Goal: Task Accomplishment & Management: Manage account settings

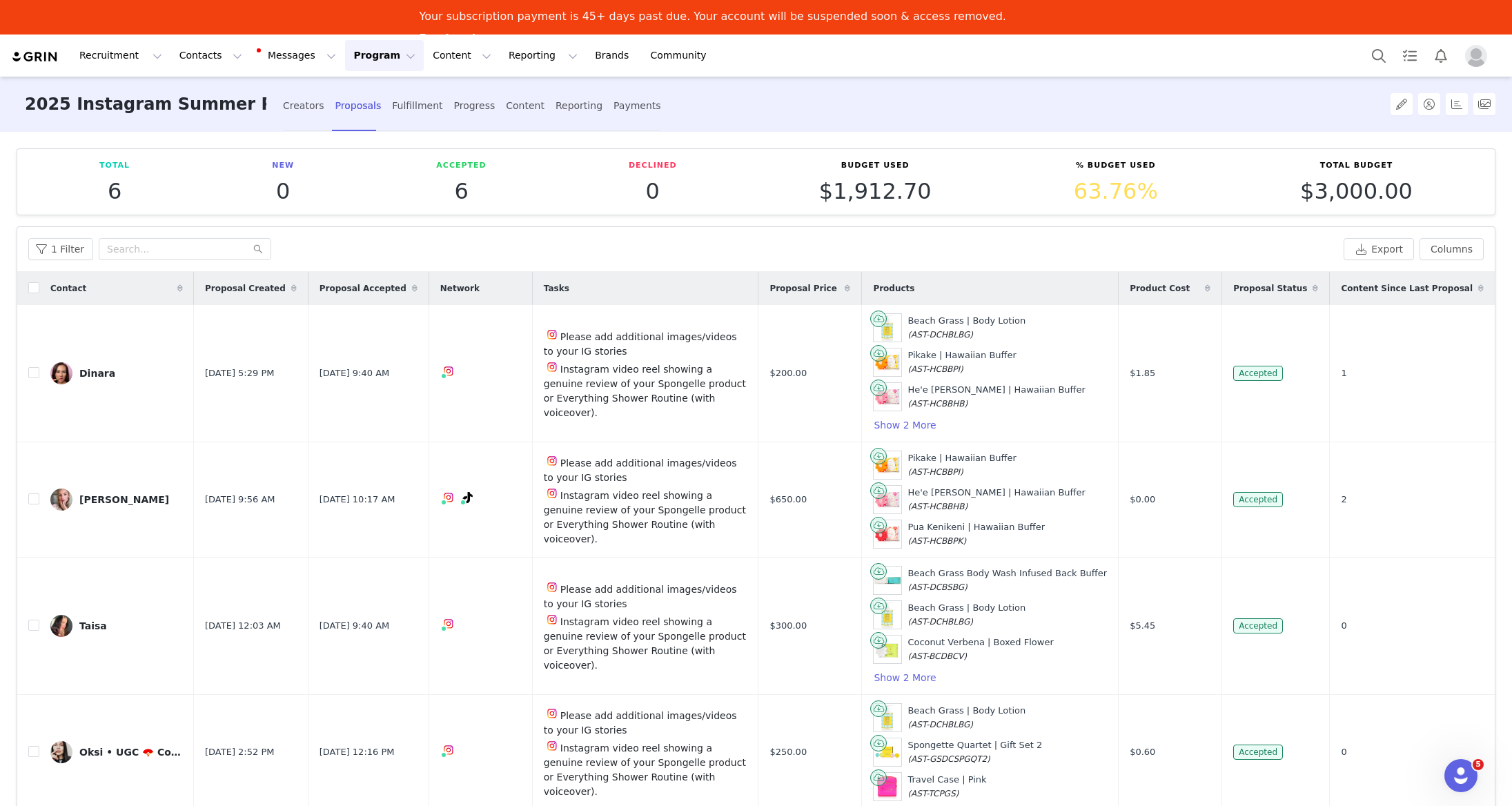
scroll to position [7, 0]
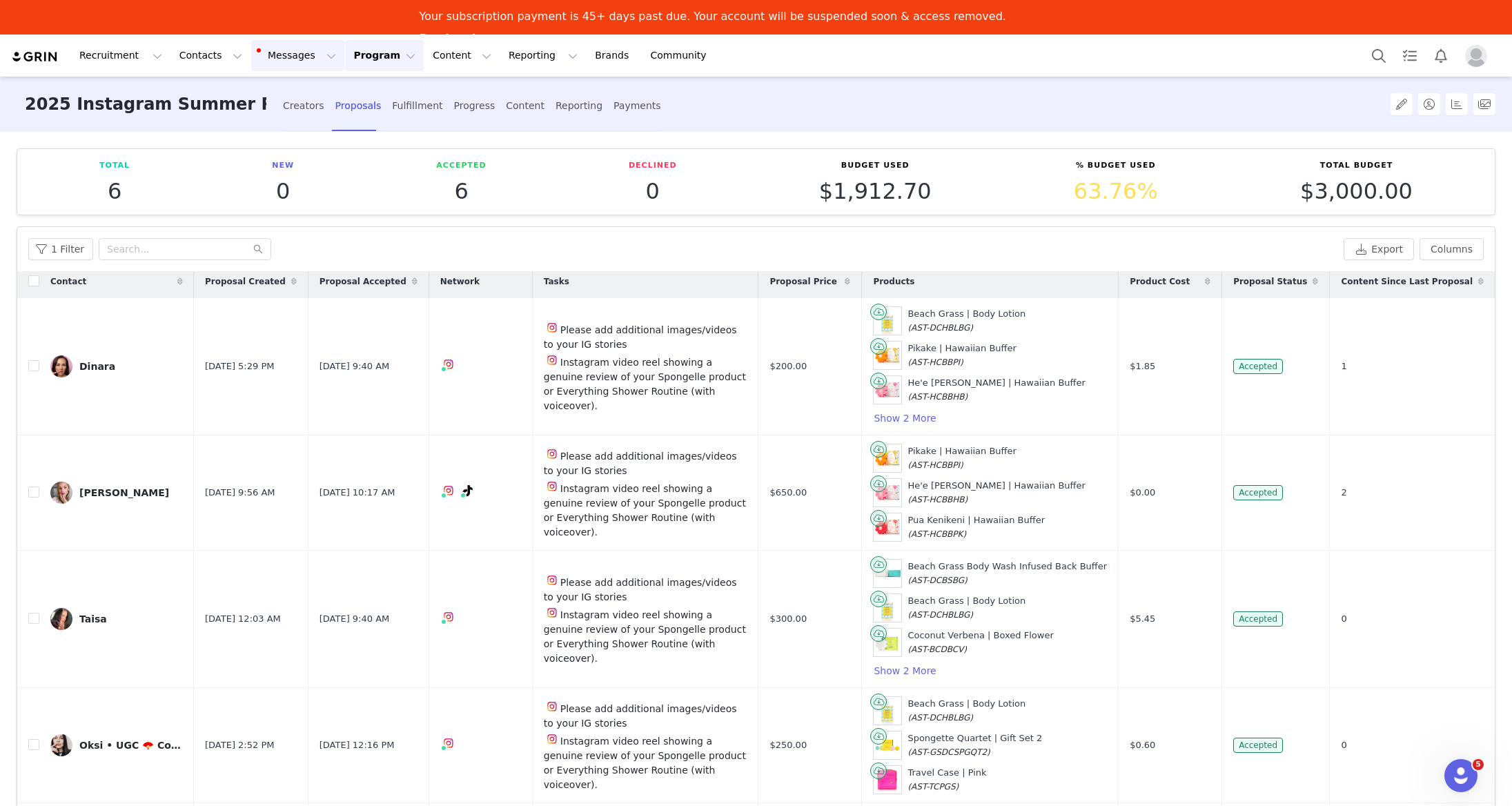
click at [290, 59] on button "Messages Messages" at bounding box center [298, 55] width 94 height 31
click at [266, 119] on p "Inbox" at bounding box center [260, 121] width 26 height 14
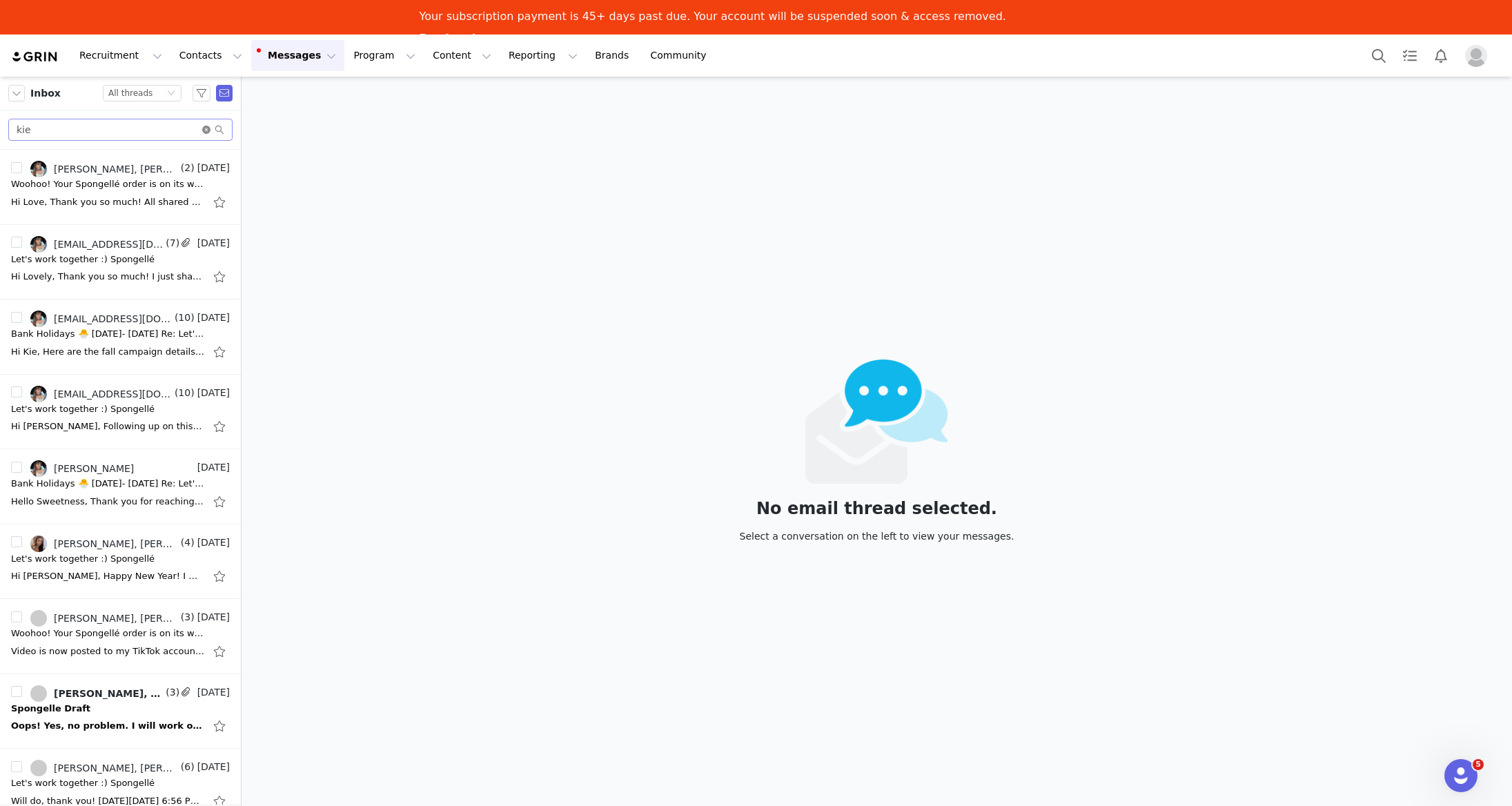
click at [208, 131] on icon "icon: close-circle" at bounding box center [206, 129] width 8 height 8
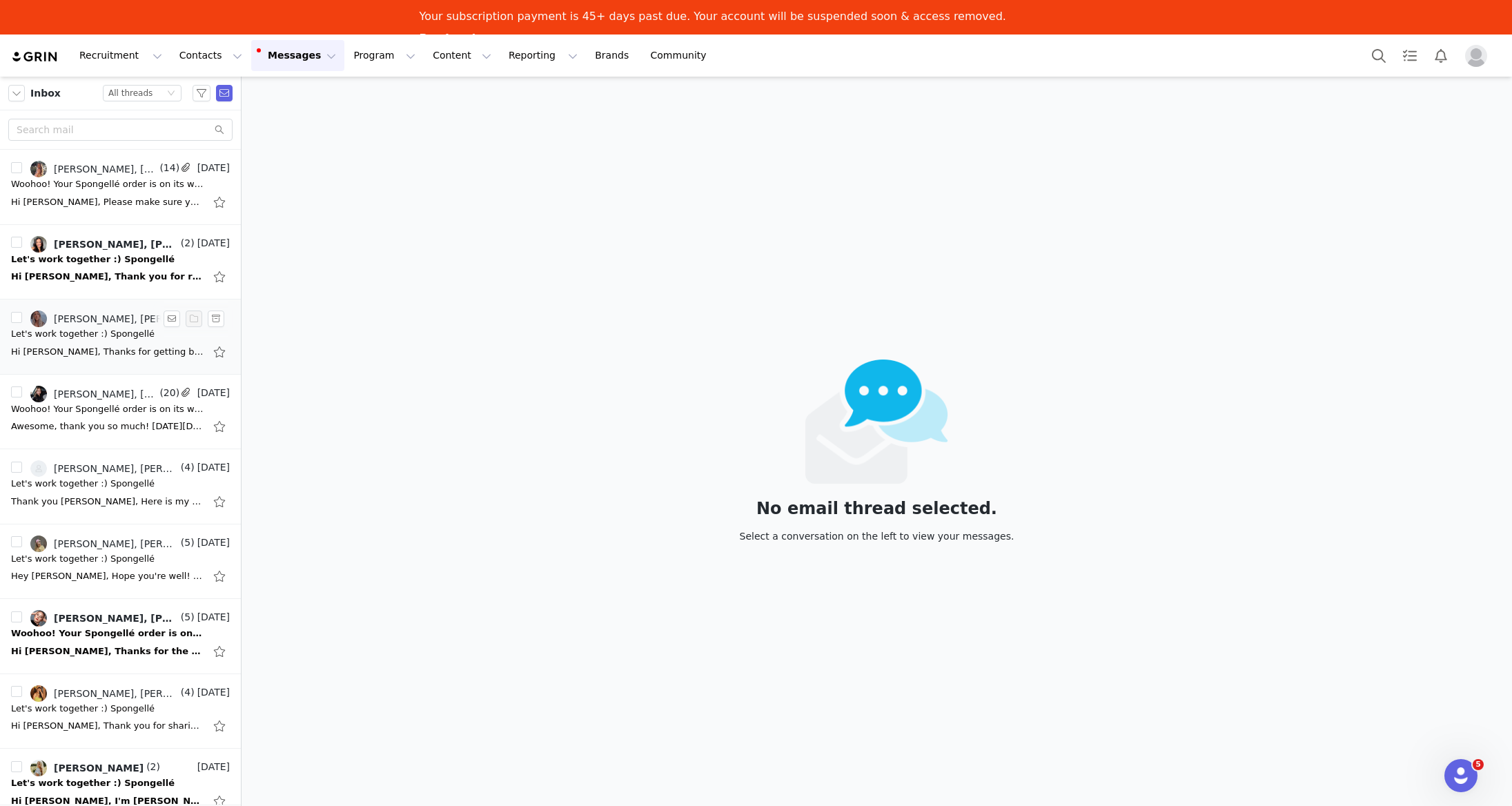
click at [109, 313] on div "Emma Hussung, Maren Sullivan" at bounding box center [116, 318] width 124 height 11
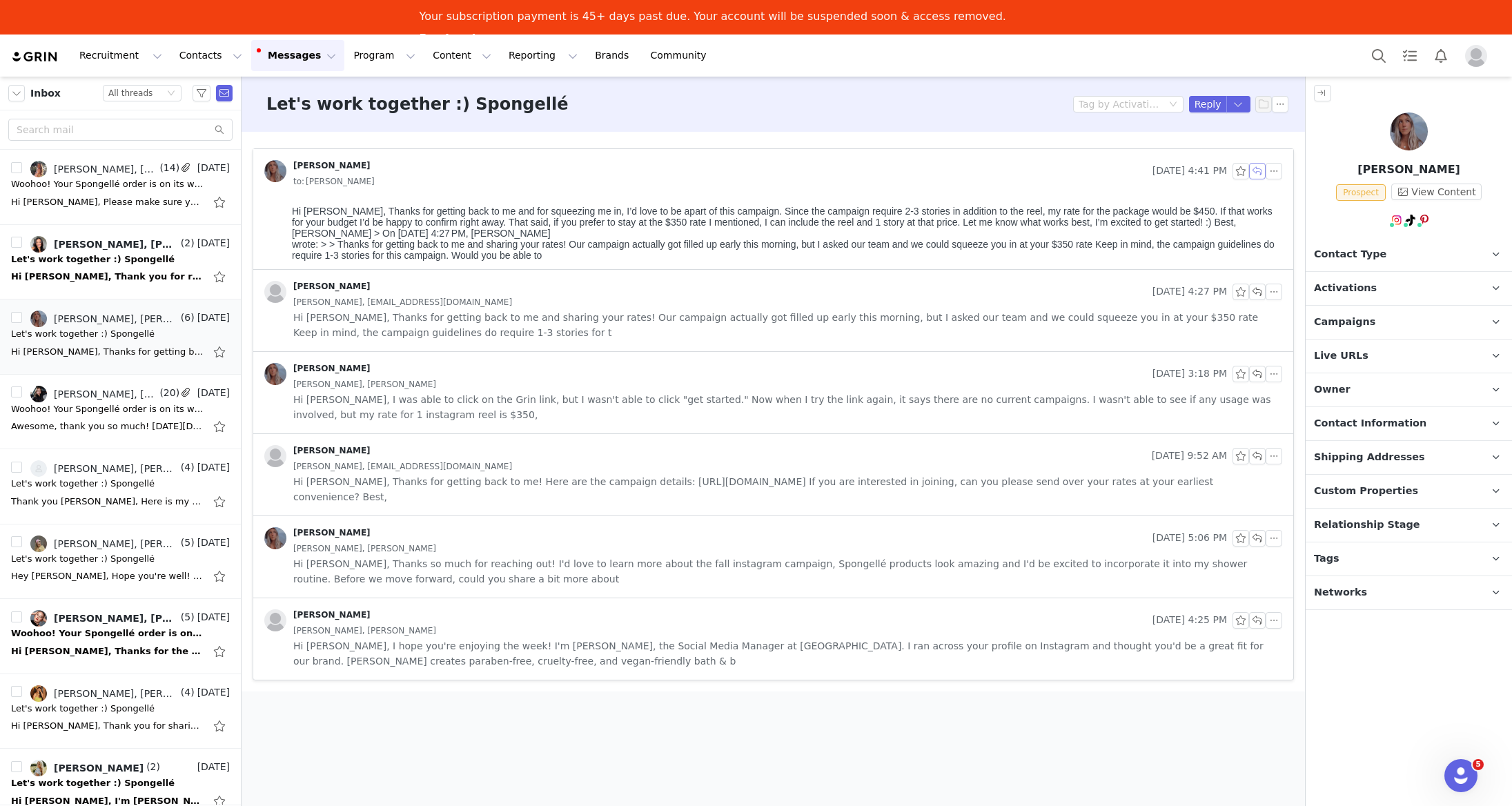
click at [1257, 168] on button "button" at bounding box center [1257, 171] width 17 height 17
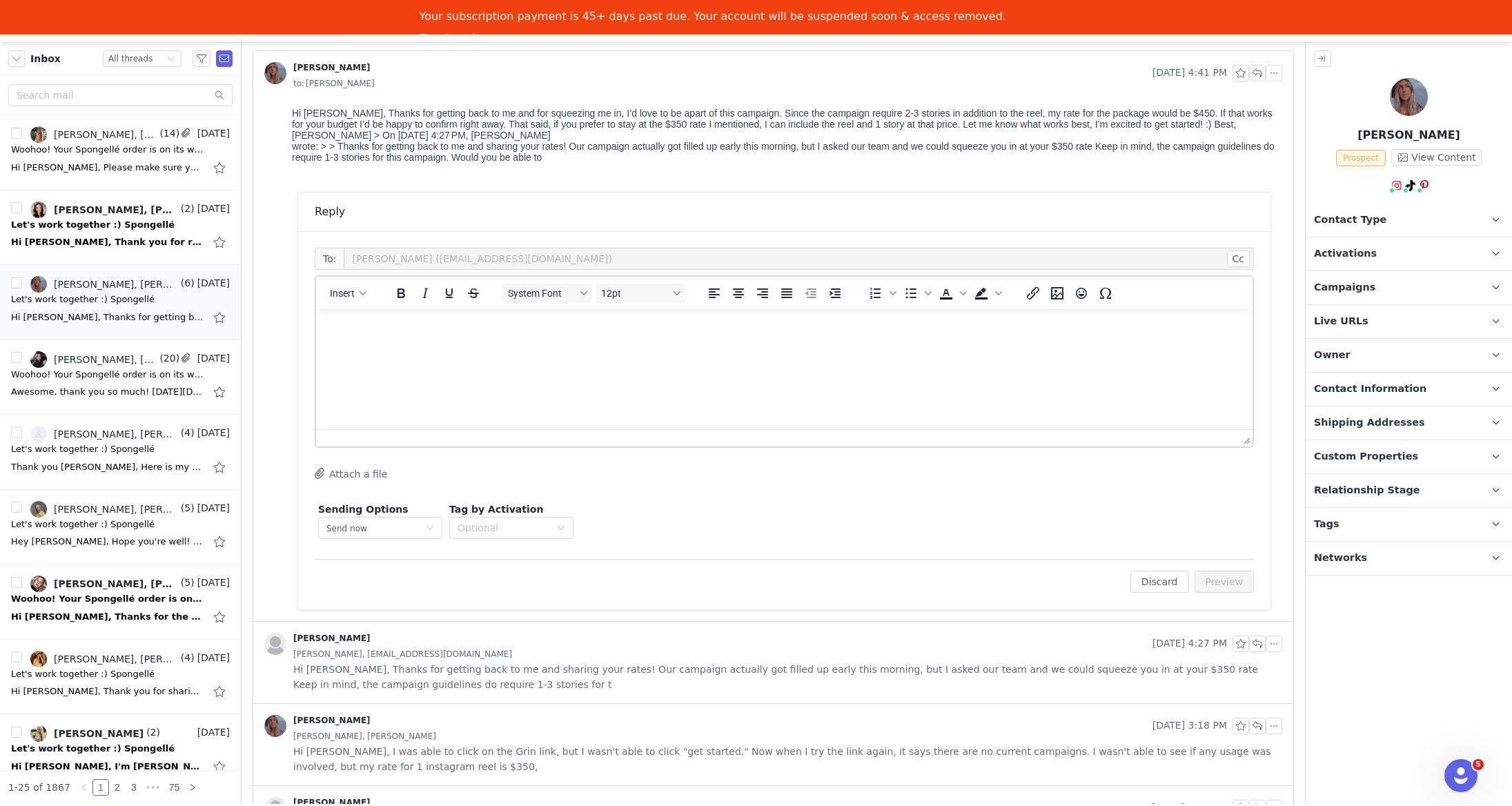
click at [1430, 288] on p "Campaigns Any campaigns associated with a contact will be available to them via…" at bounding box center [1392, 287] width 173 height 34
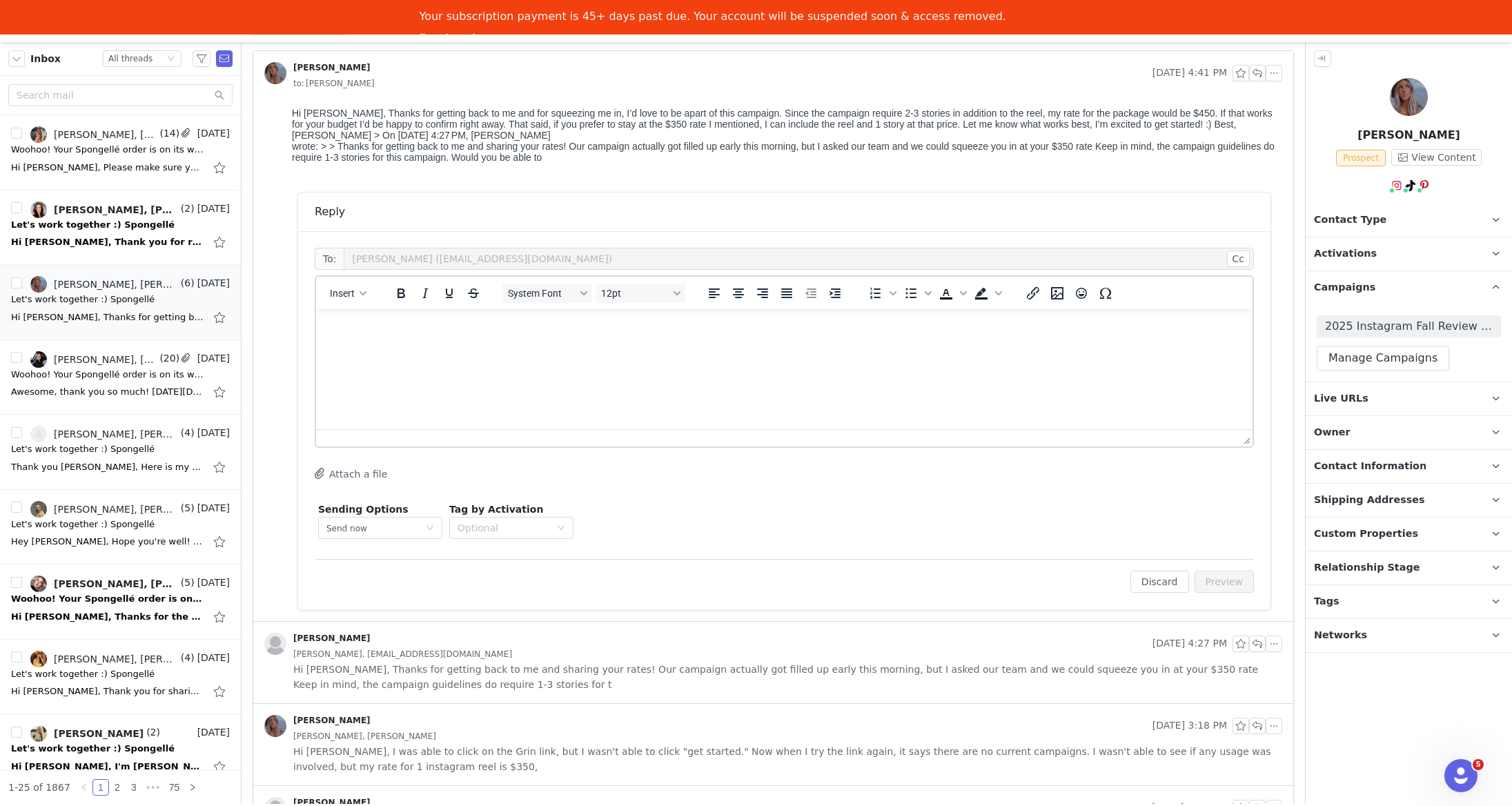
click at [1437, 392] on p "Live URLs" at bounding box center [1392, 399] width 173 height 34
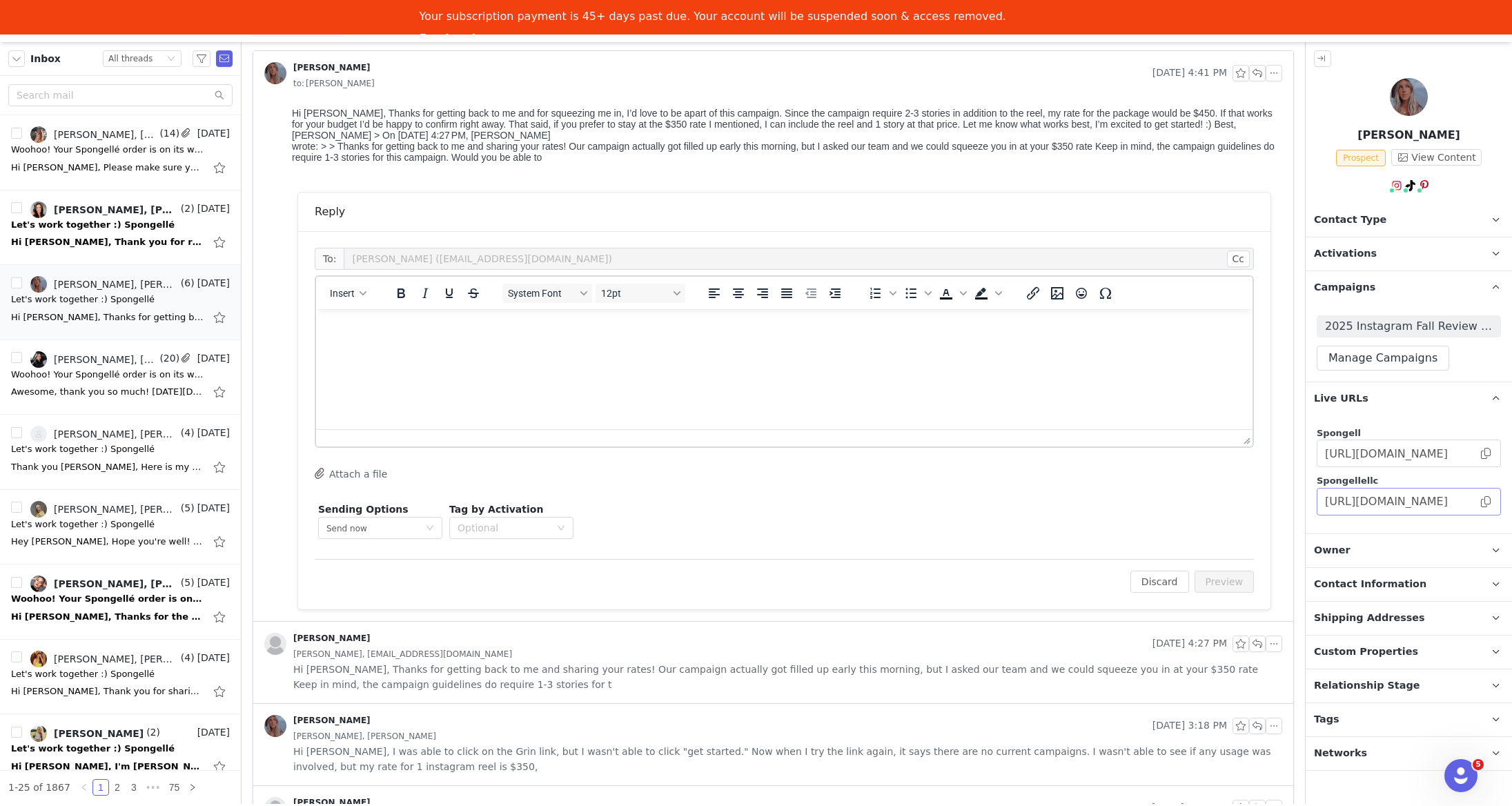
click at [1485, 502] on span at bounding box center [1486, 502] width 14 height 0
drag, startPoint x: 1488, startPoint y: 501, endPoint x: 1480, endPoint y: 496, distance: 9.4
click at [1488, 501] on div "Copy" at bounding box center [1486, 489] width 36 height 28
click at [1058, 347] on html at bounding box center [784, 328] width 937 height 37
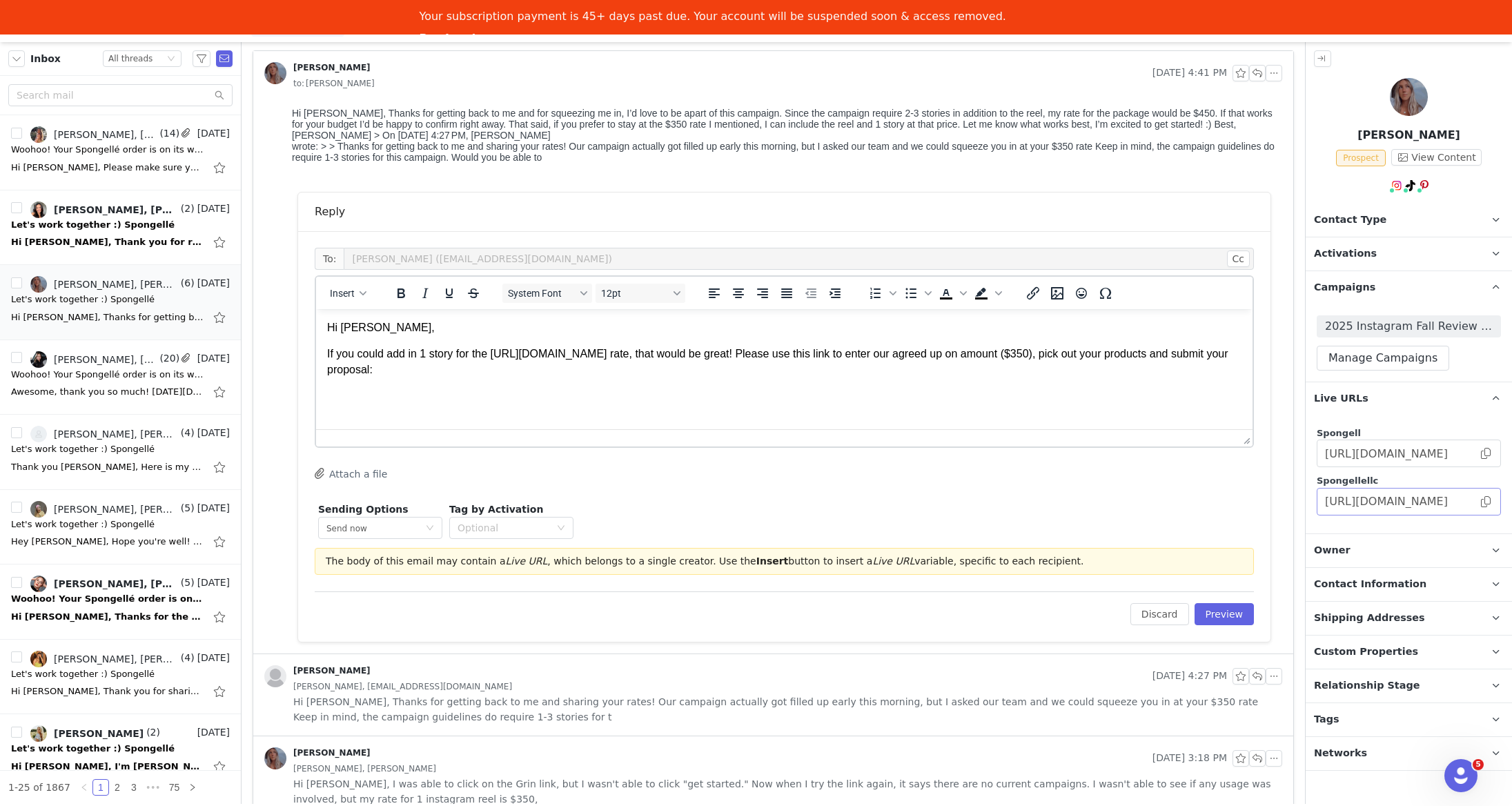
click at [1485, 502] on span at bounding box center [1486, 502] width 14 height 0
click at [1484, 497] on div "Copy" at bounding box center [1486, 484] width 36 height 28
click at [1485, 502] on span at bounding box center [1486, 502] width 14 height 0
click at [1112, 379] on html "Hi Emma, If you could add in 1 story for the https://spongellellc.grin.live/559…" at bounding box center [784, 349] width 937 height 79
drag, startPoint x: 495, startPoint y: 353, endPoint x: 867, endPoint y: 354, distance: 372.0
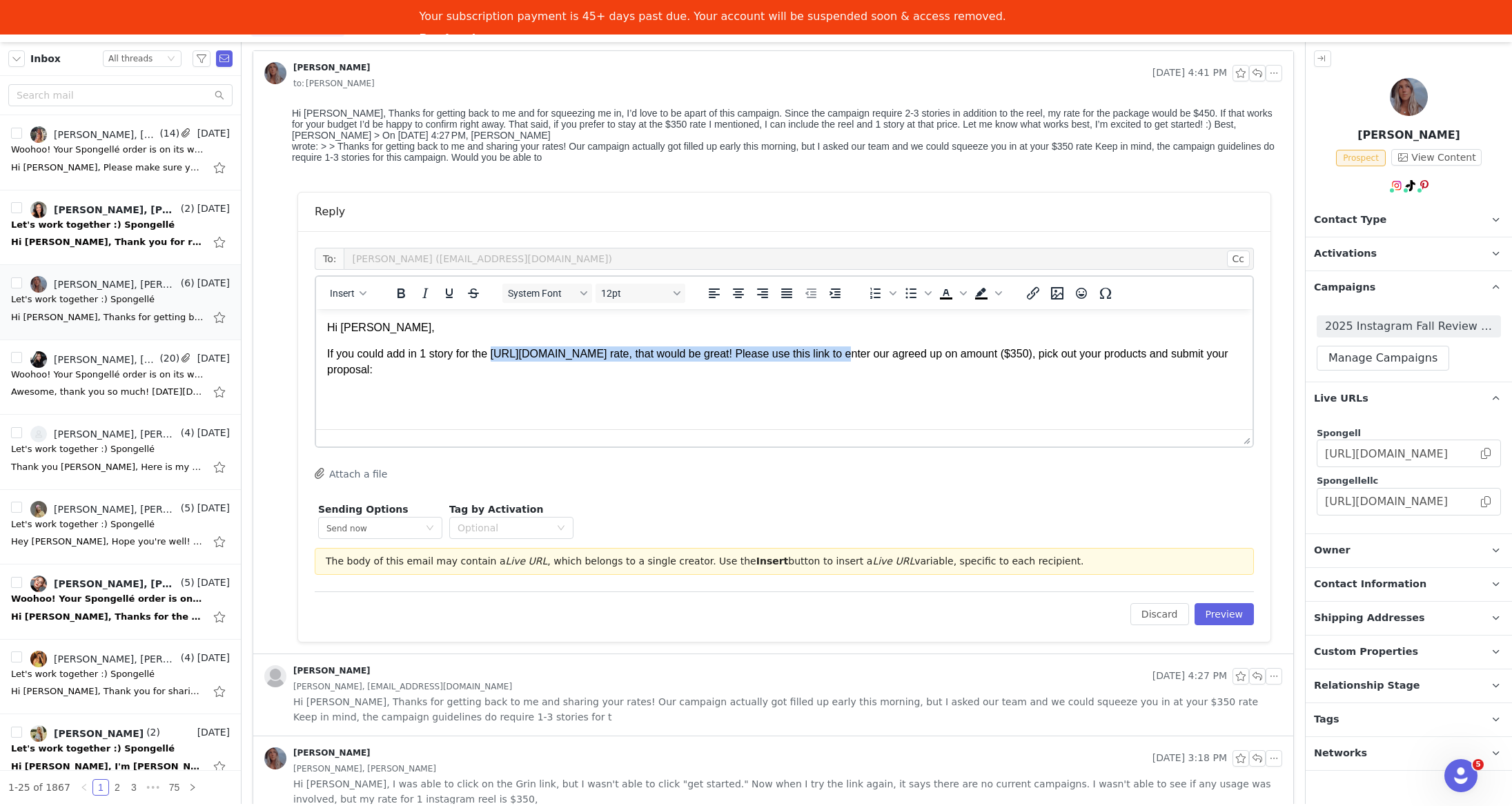
click at [877, 354] on p "If you could add in 1 story for the https://spongellellc.grin.live/559be35d-c98…" at bounding box center [784, 362] width 915 height 31
click at [859, 372] on p "If you could add in 1 story for the https://spongellellc.grin.live/559be35d-c98…" at bounding box center [784, 362] width 915 height 31
drag, startPoint x: 856, startPoint y: 354, endPoint x: 496, endPoint y: 351, distance: 360.0
click at [496, 351] on p "If you could add in 1 story for the https://spongellellc.grin.live/559be35d-c98…" at bounding box center [784, 362] width 915 height 31
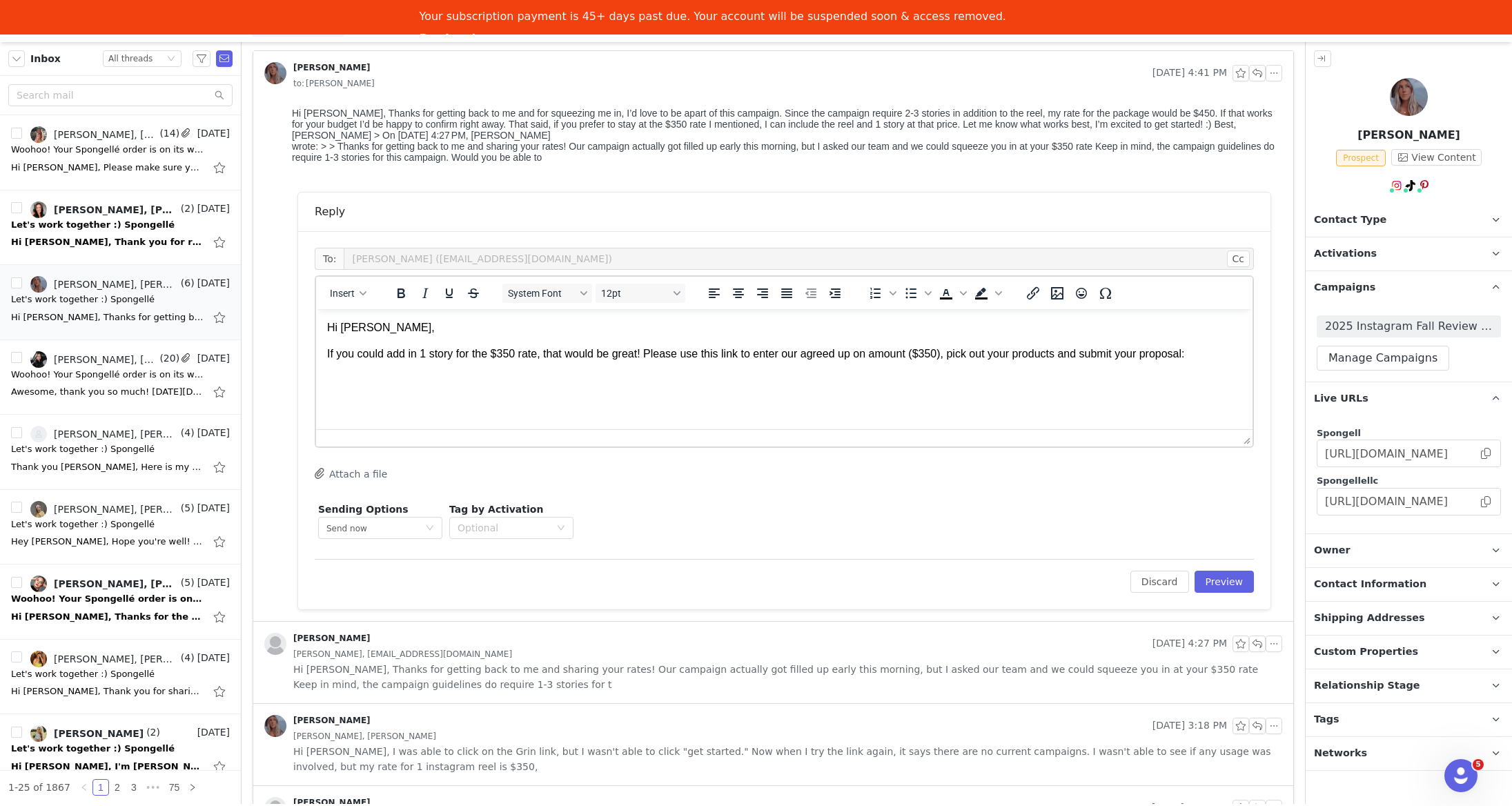
click at [1216, 354] on p "If you could add in 1 story for the $350 rate, that would be great! Please use …" at bounding box center [784, 354] width 915 height 15
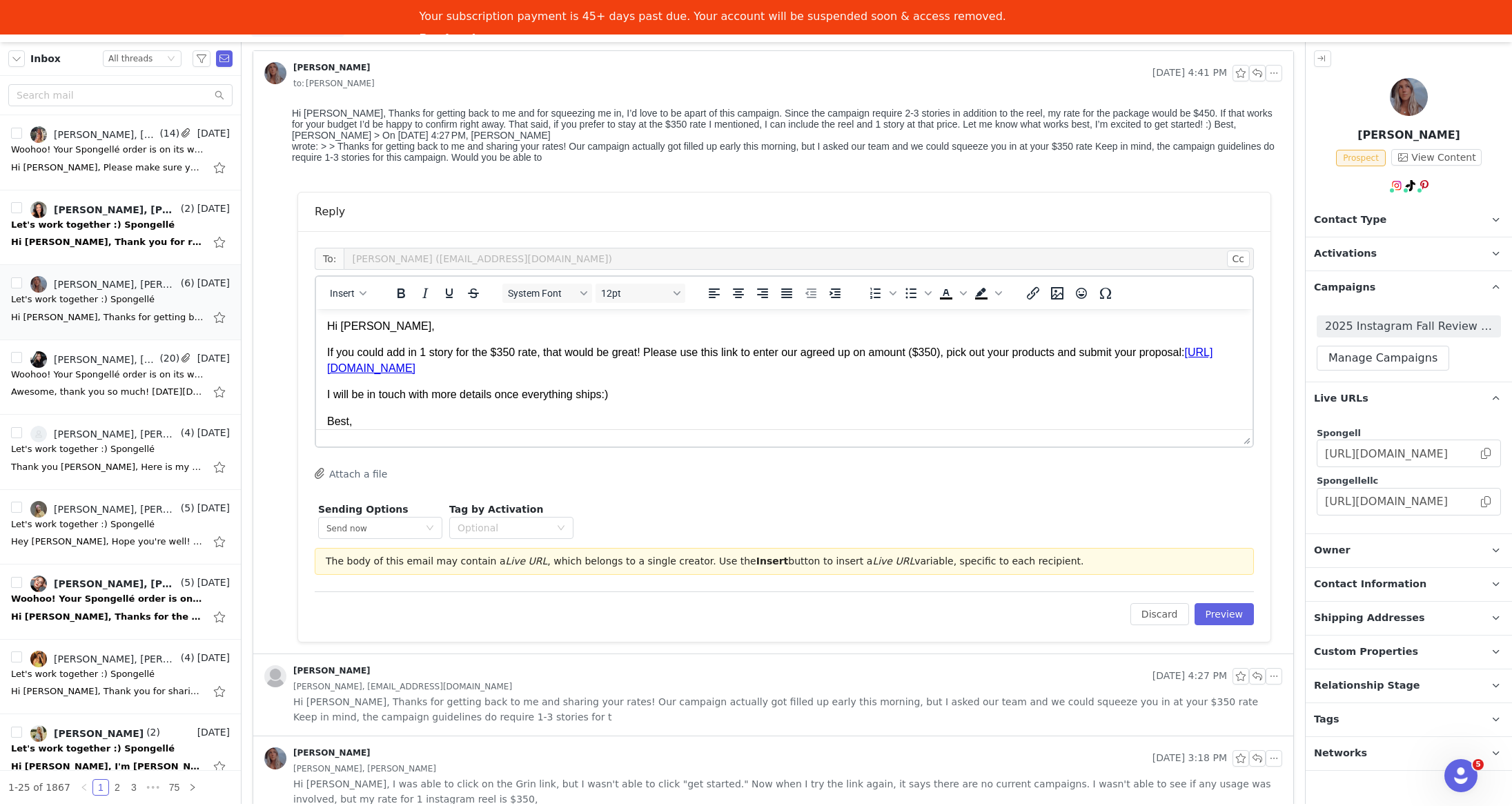
scroll to position [27, 0]
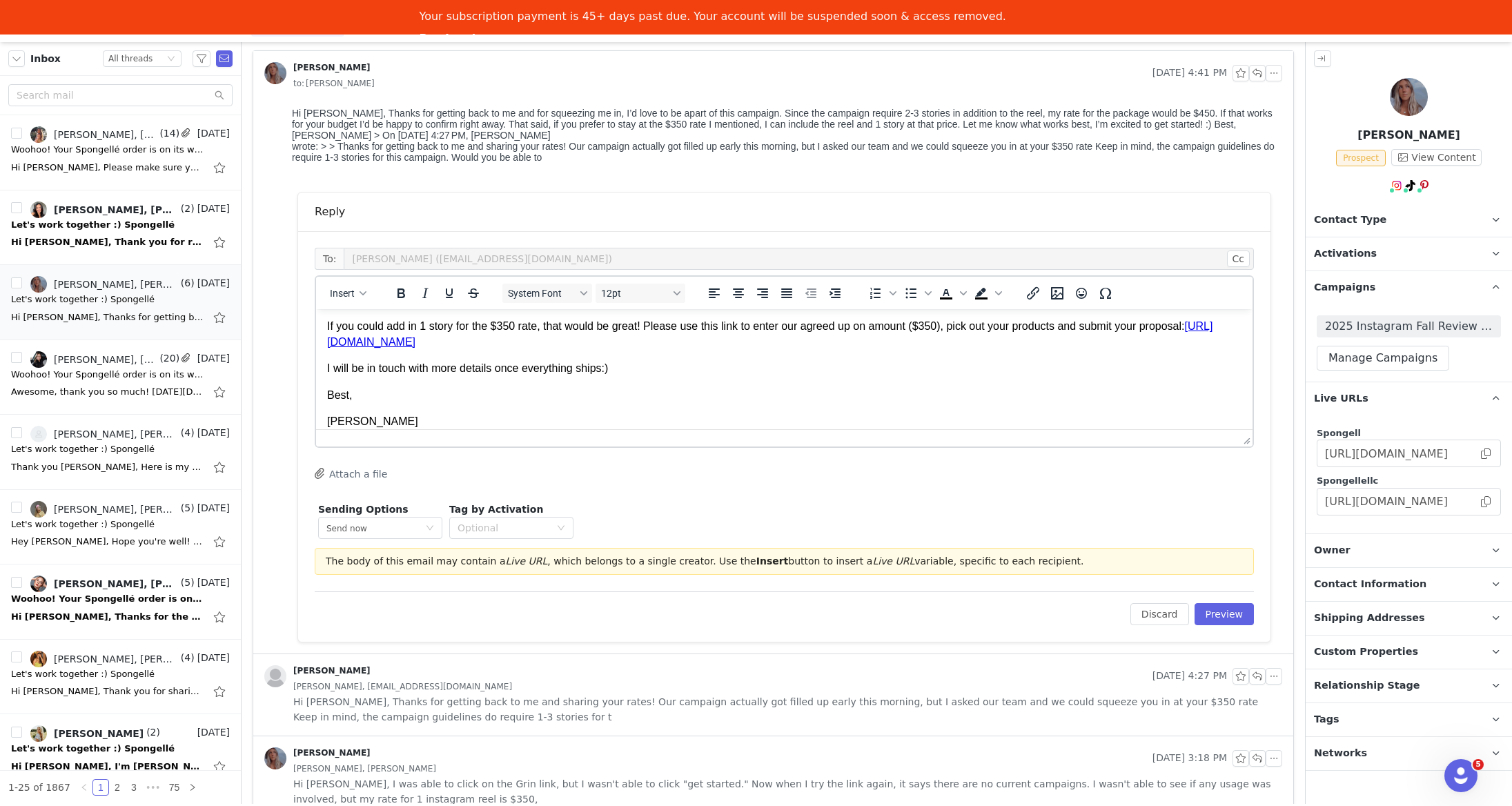
click at [1235, 600] on div "Edit Discard Preview" at bounding box center [784, 608] width 939 height 34
click at [1235, 607] on button "Preview" at bounding box center [1224, 614] width 60 height 22
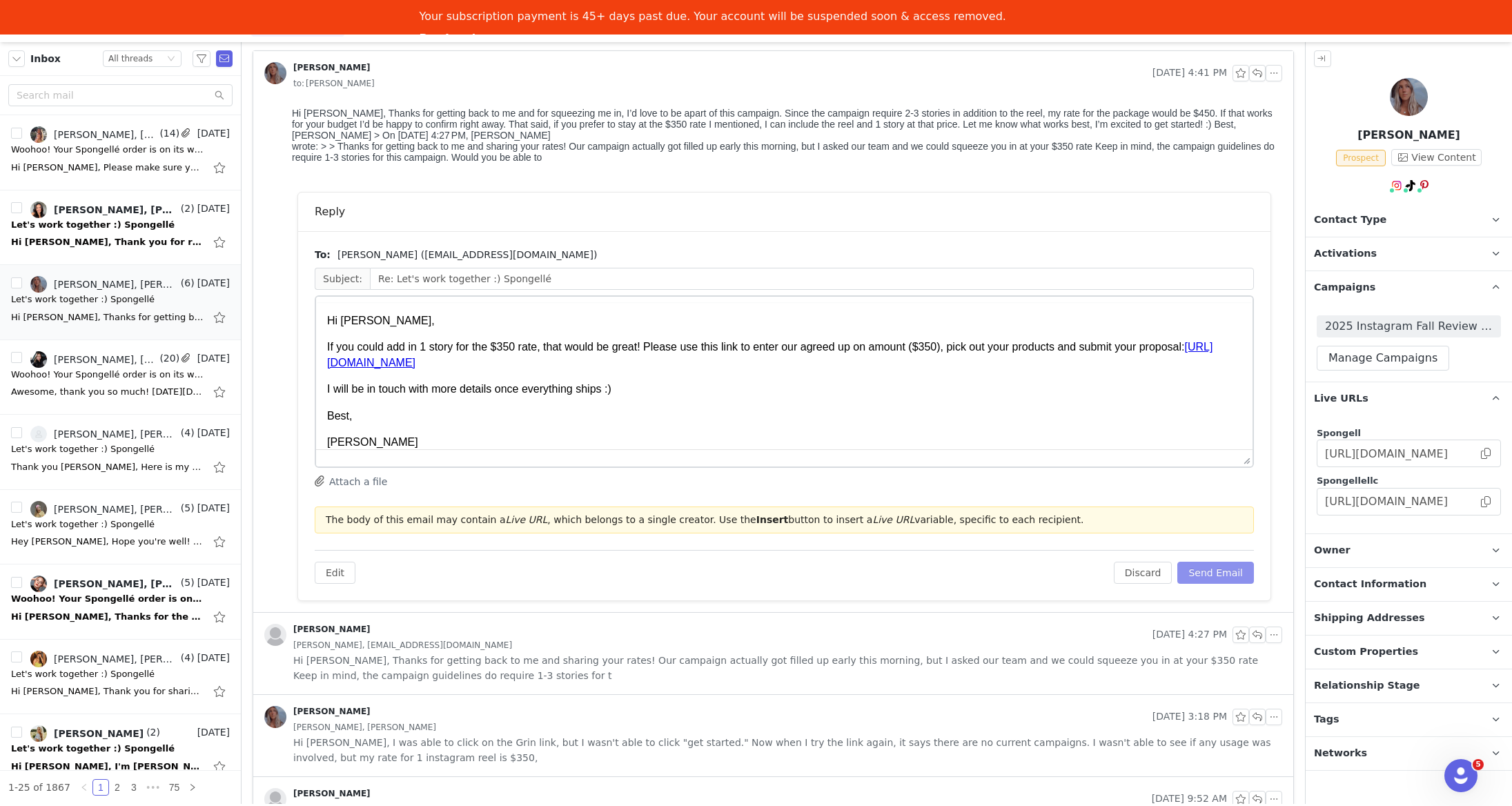
scroll to position [0, 0]
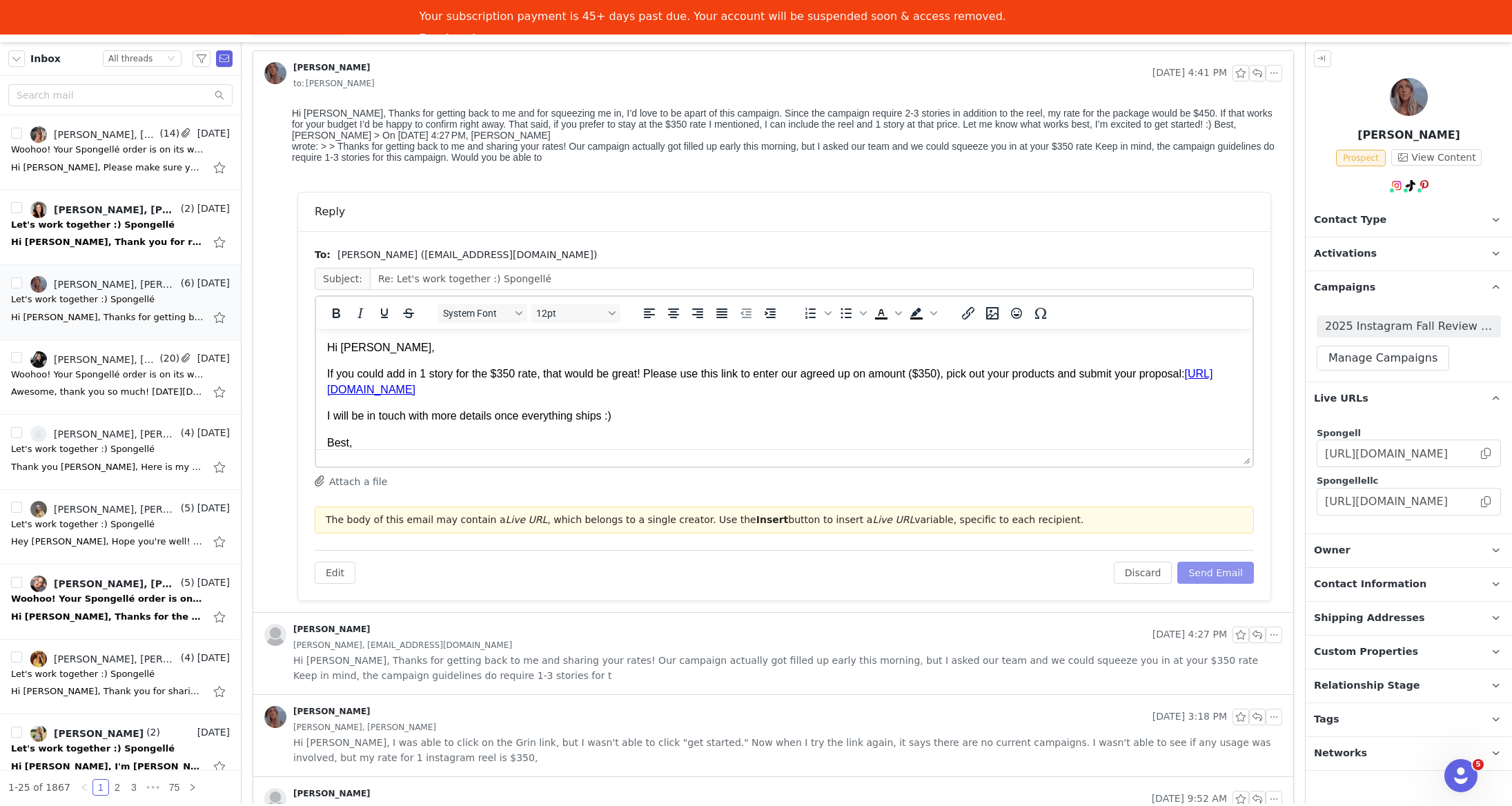
click at [1235, 580] on button "Send Email" at bounding box center [1216, 572] width 77 height 22
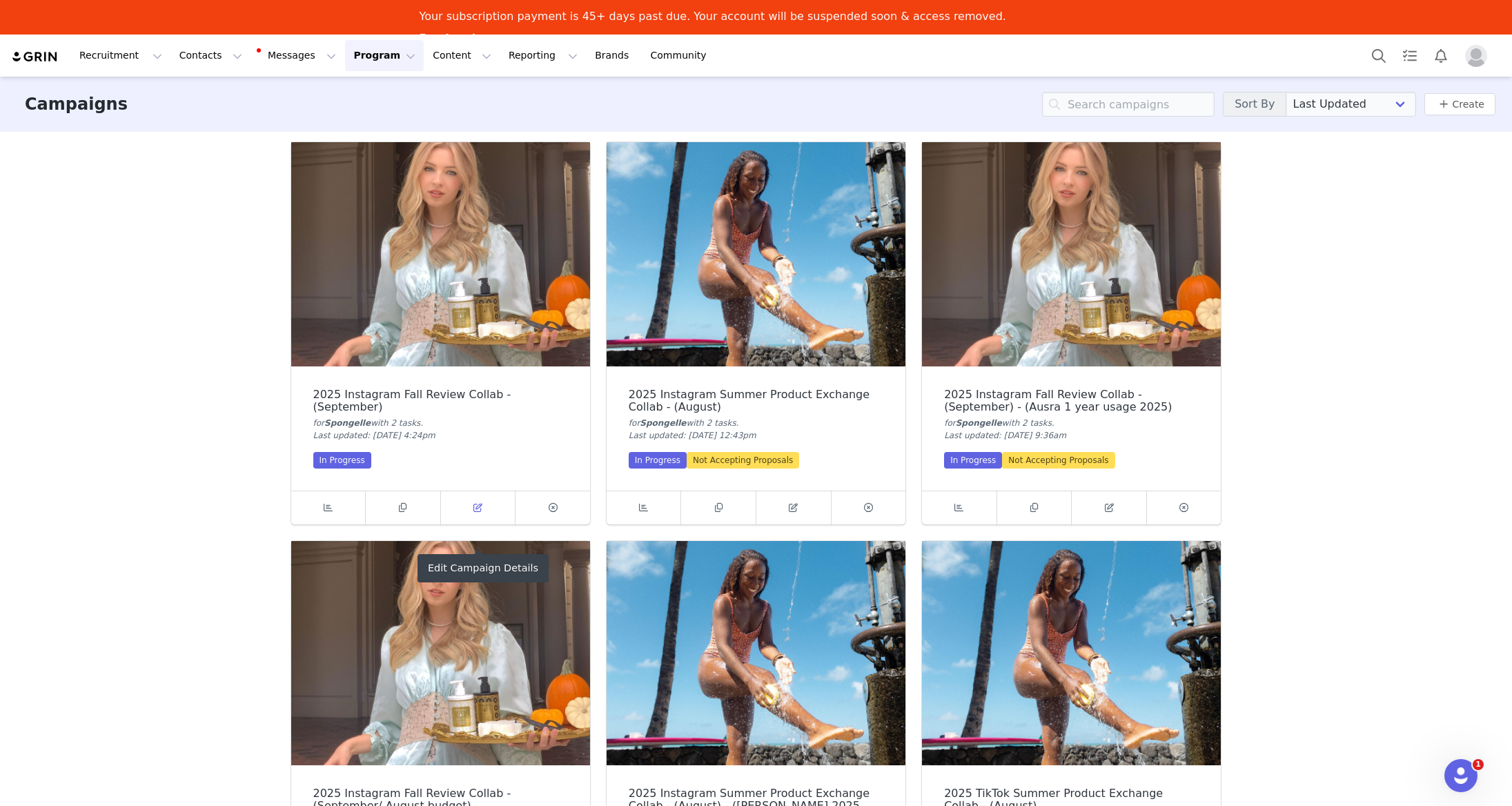
click at [474, 503] on icon at bounding box center [478, 507] width 9 height 9
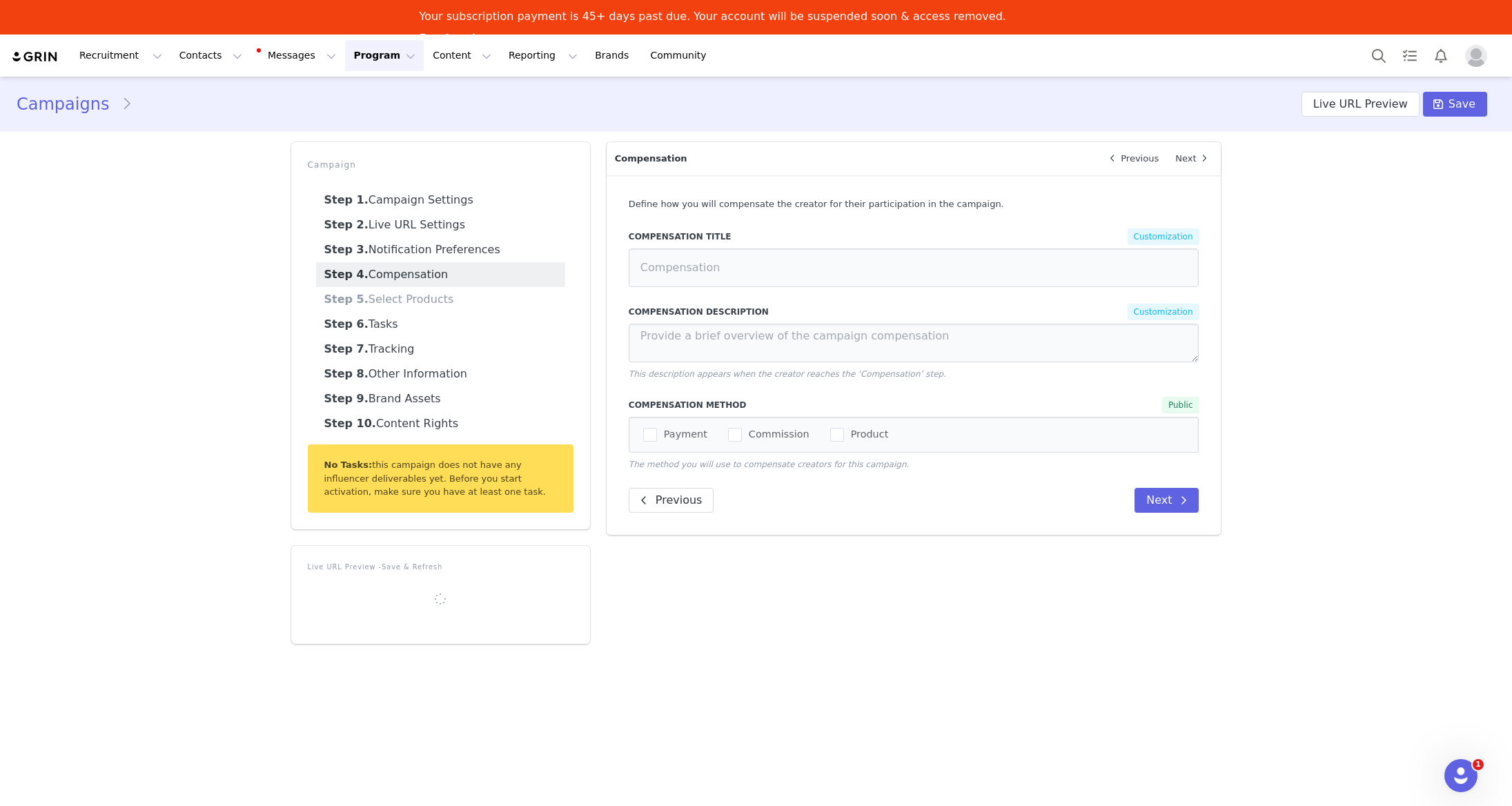
select select
type input "$3,000.00"
select select "cce4b0e0-c773-460e-b2d6-87c231c4c75f"
type input "2025 Instagram Fall Review Collab - (September)"
radio input "true"
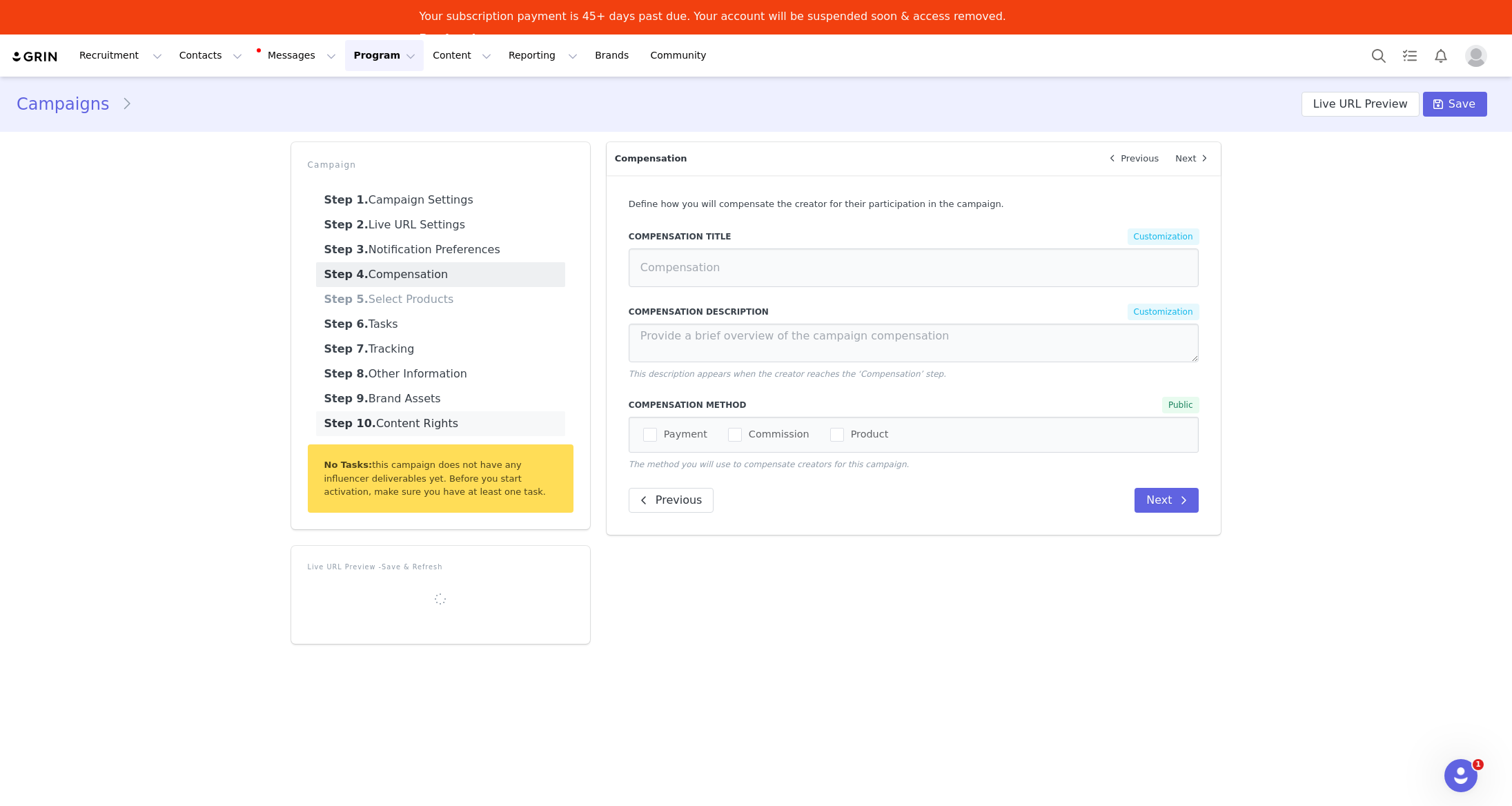
radio input "false"
radio input "true"
radio input "false"
type input "$75 worth of products"
type textarea "We're offering $75 worth of best-selling products (+ monetary compensation) in …"
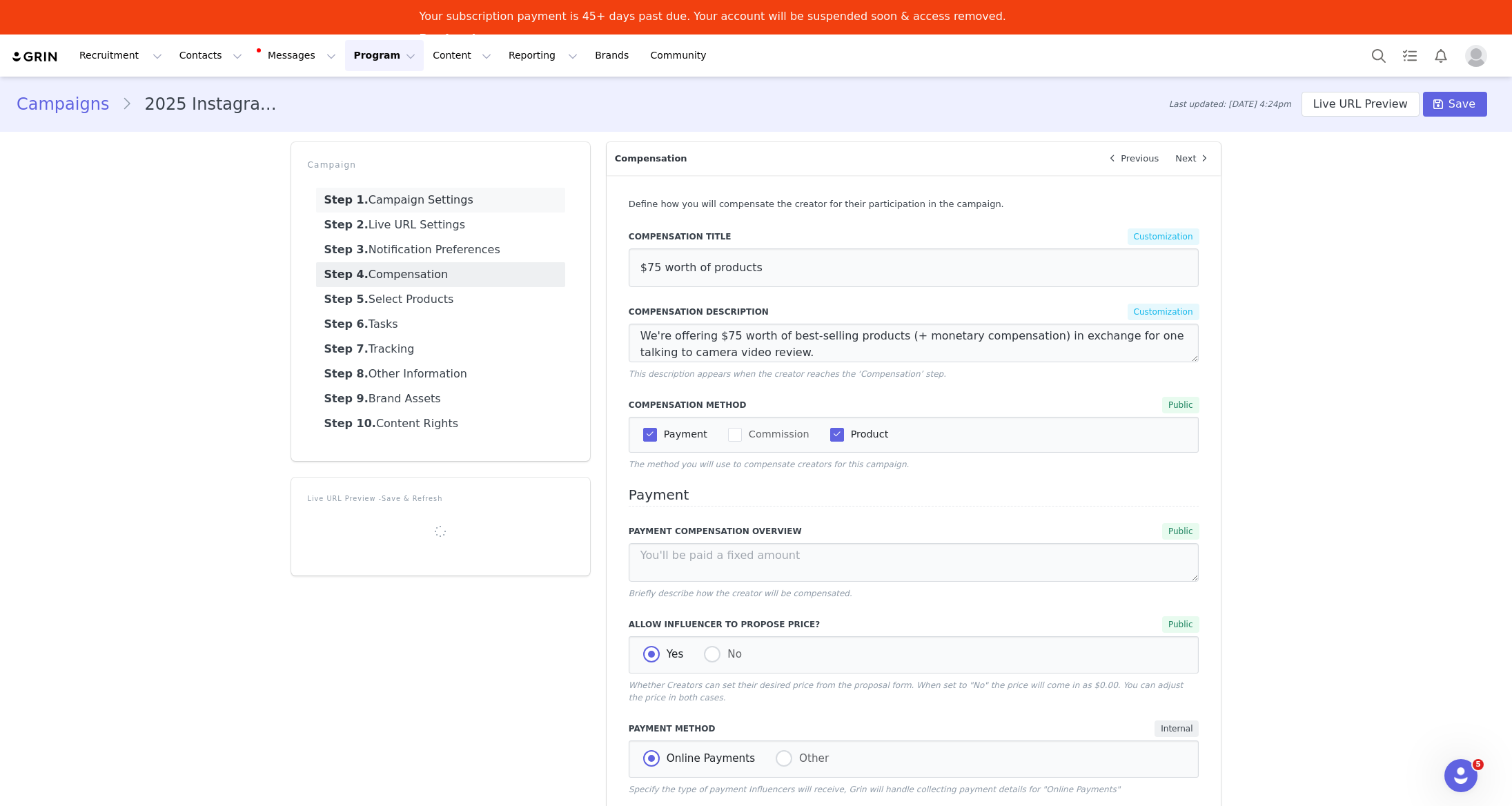
click at [475, 206] on link "Step 1. Campaign Settings" at bounding box center [440, 200] width 249 height 25
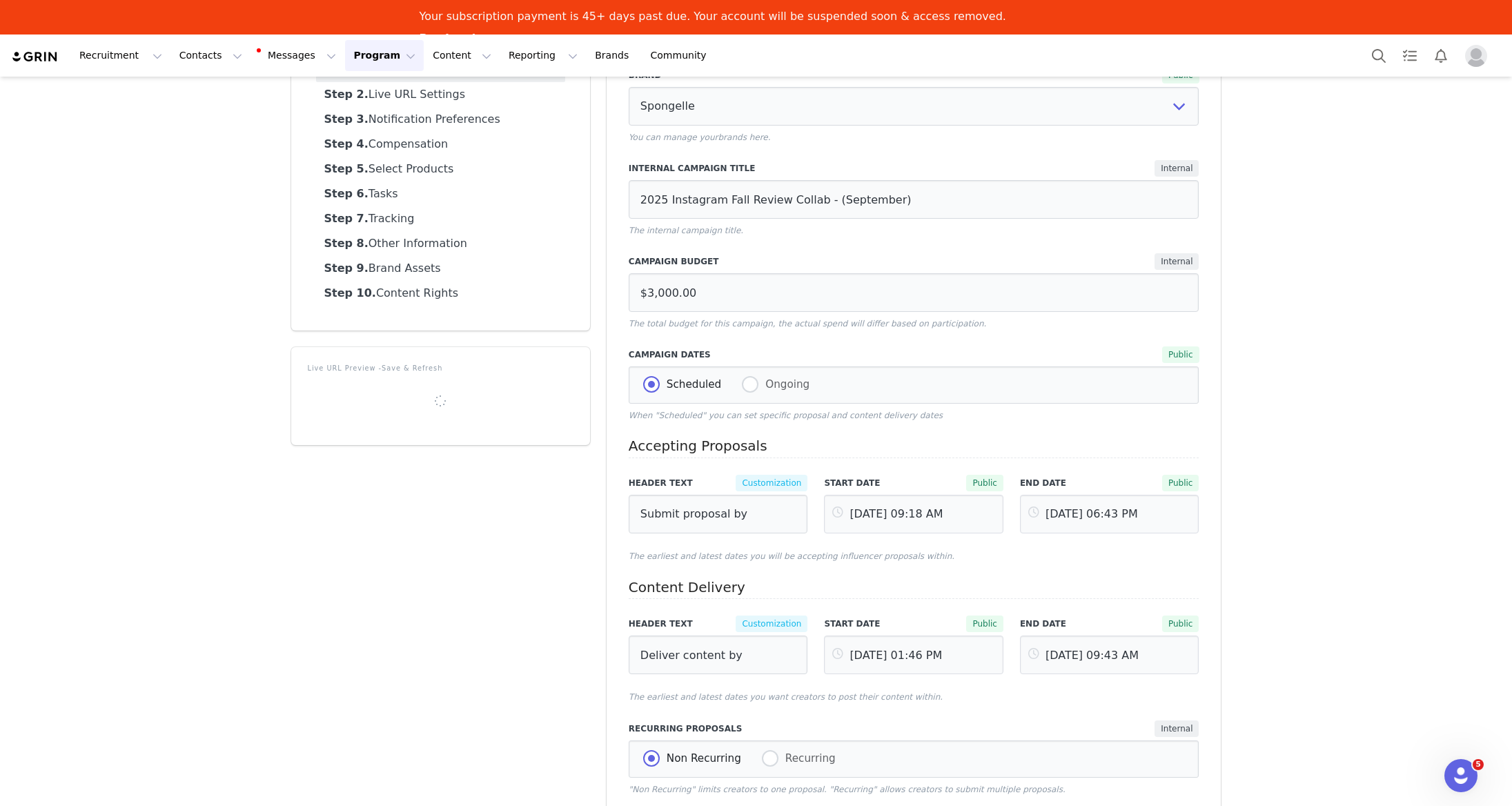
scroll to position [249, 0]
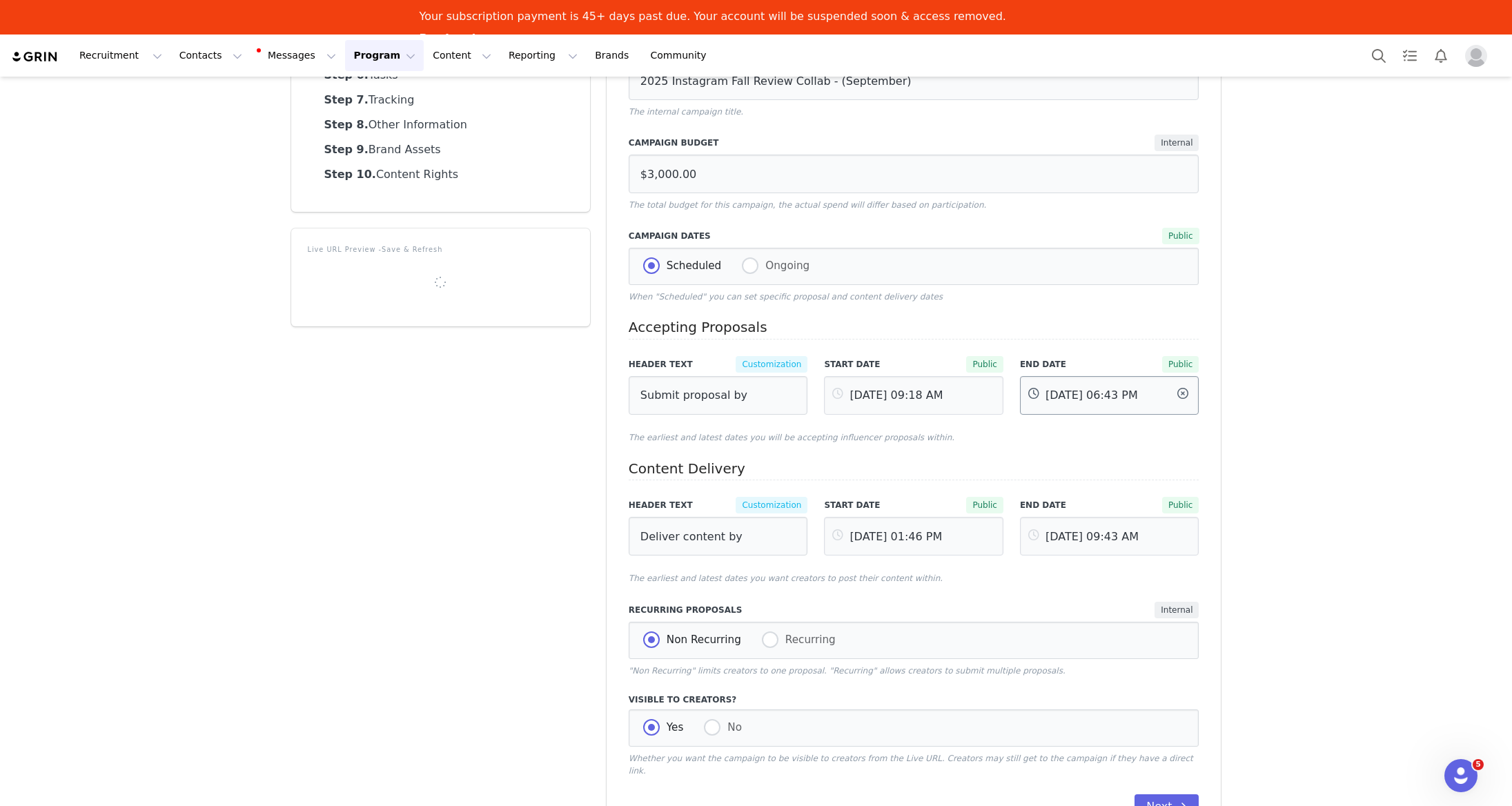
click at [1077, 398] on input "[DATE] 06:43 PM" at bounding box center [1109, 395] width 179 height 39
click at [1158, 574] on span "2" at bounding box center [1161, 573] width 17 height 17
type input "[DATE] 06:43 PM"
type input "[DATE]"
click at [1214, 743] on button "OK" at bounding box center [1222, 742] width 34 height 19
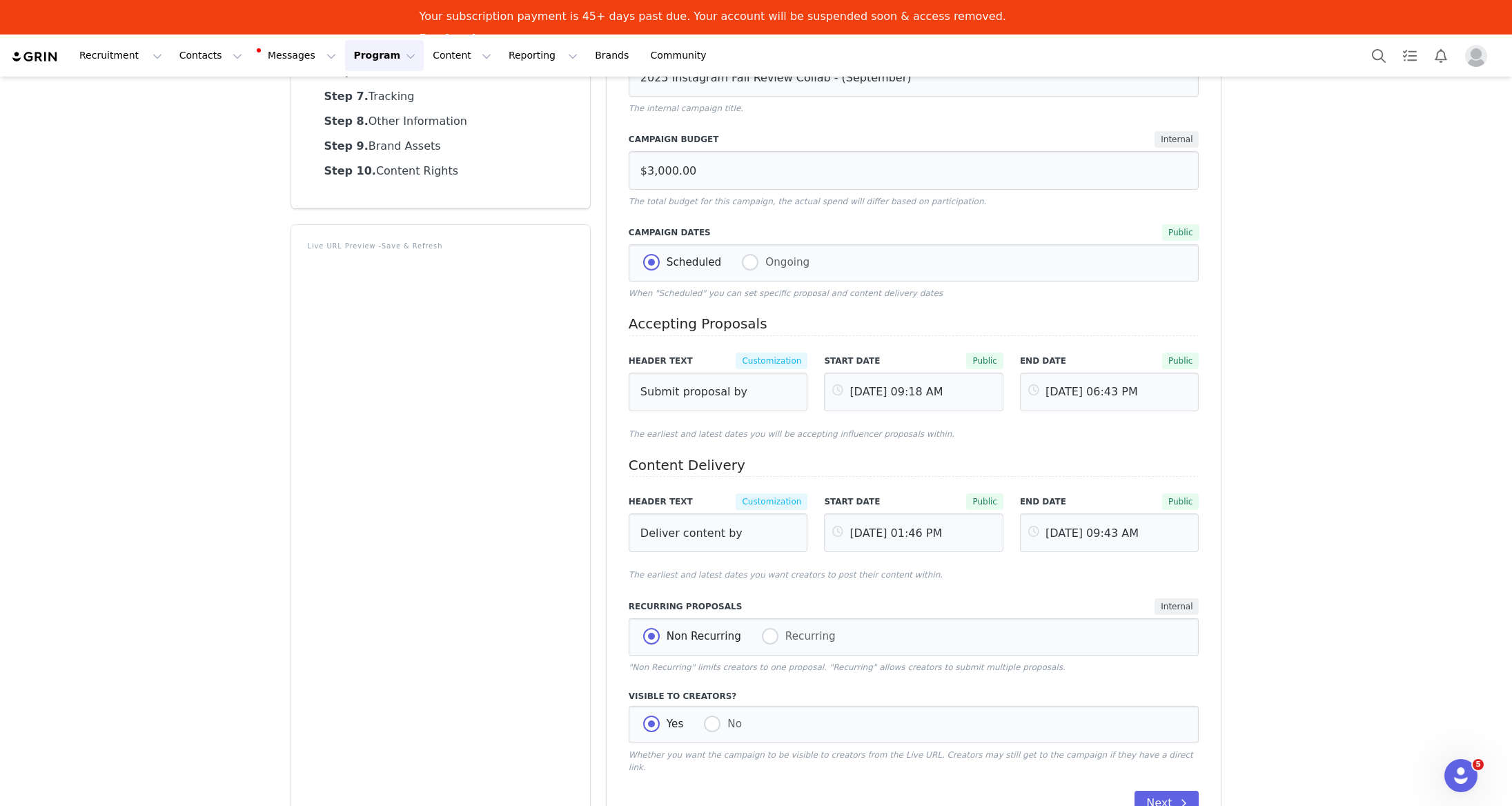
scroll to position [0, 0]
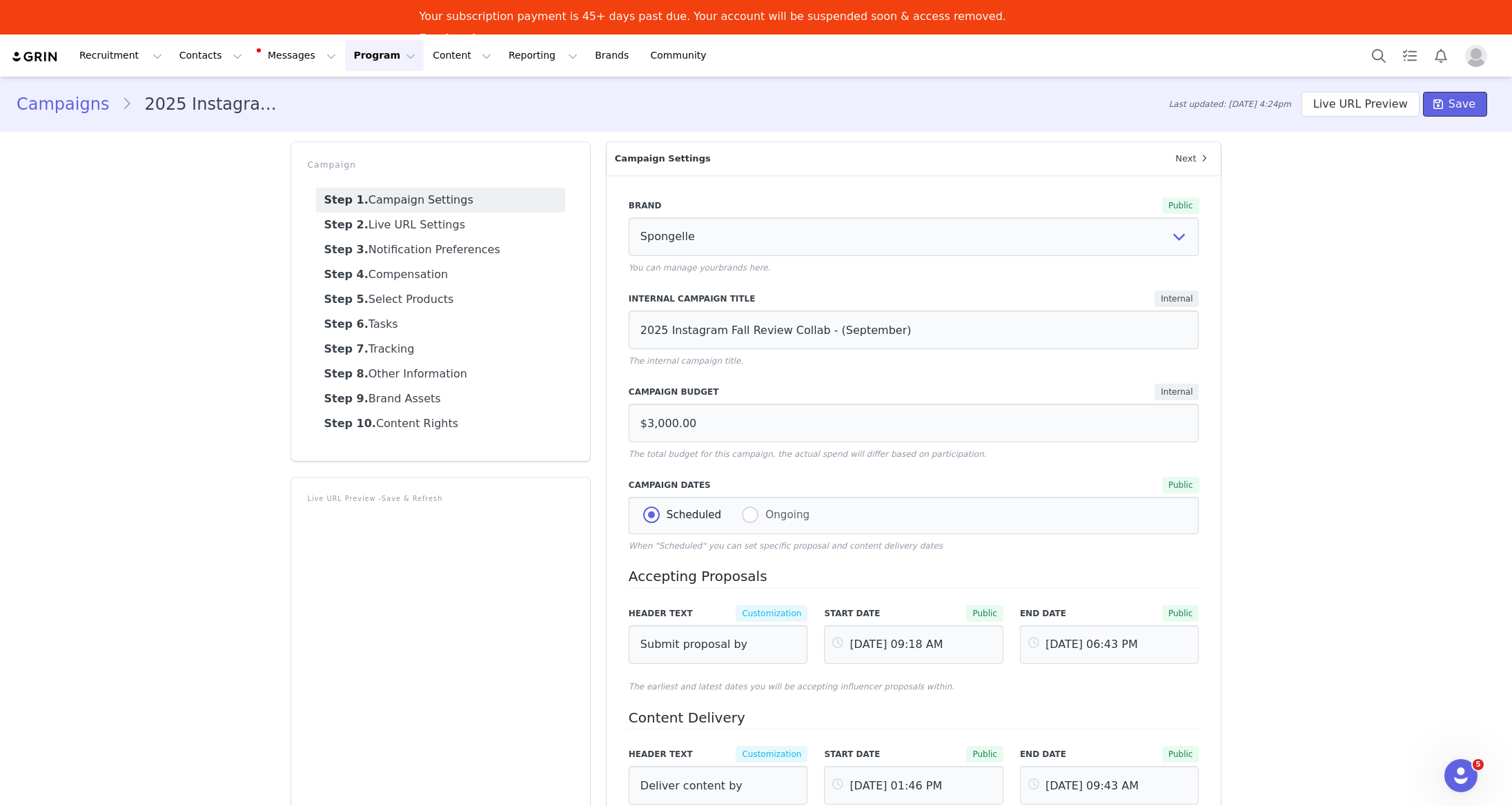
drag, startPoint x: 1456, startPoint y: 107, endPoint x: 1362, endPoint y: 220, distance: 147.0
click at [1455, 106] on span "Save" at bounding box center [1462, 104] width 27 height 17
